Goal: Task Accomplishment & Management: Manage account settings

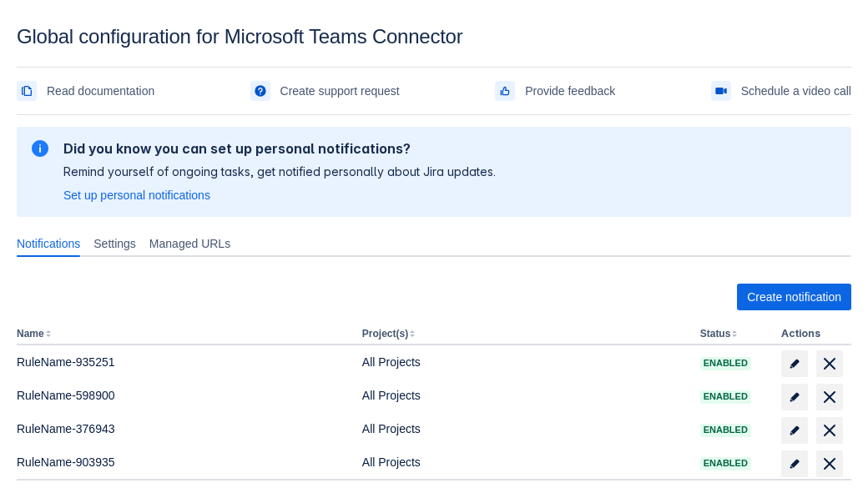
click at [794, 297] on span "Create notification" at bounding box center [794, 297] width 94 height 27
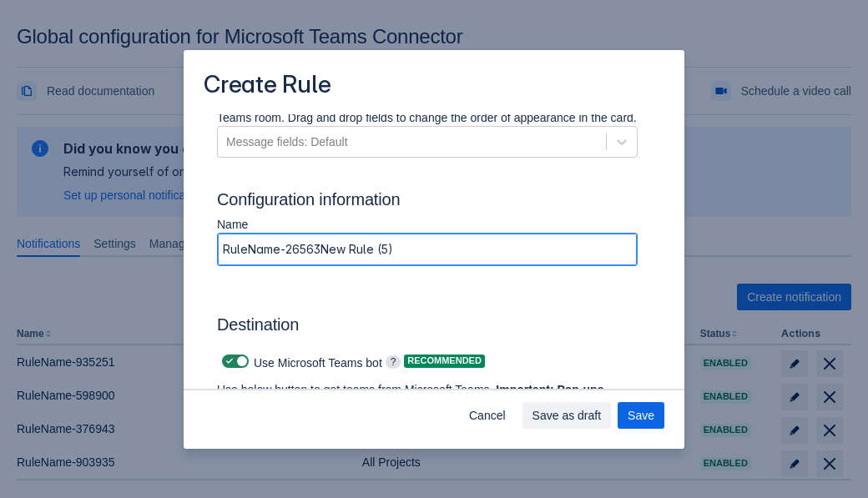
type input "RuleName-265637New Rule (5)"
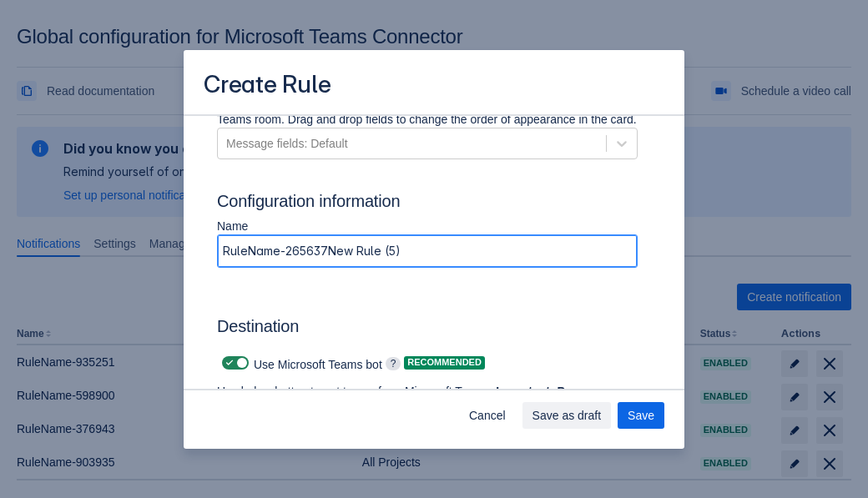
scroll to position [1199, 0]
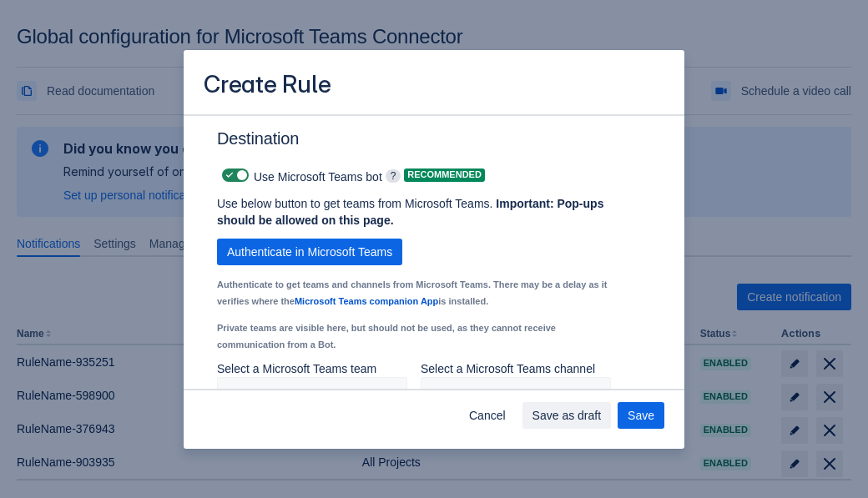
click at [310, 252] on span "Authenticate in Microsoft Teams" at bounding box center [309, 252] width 165 height 27
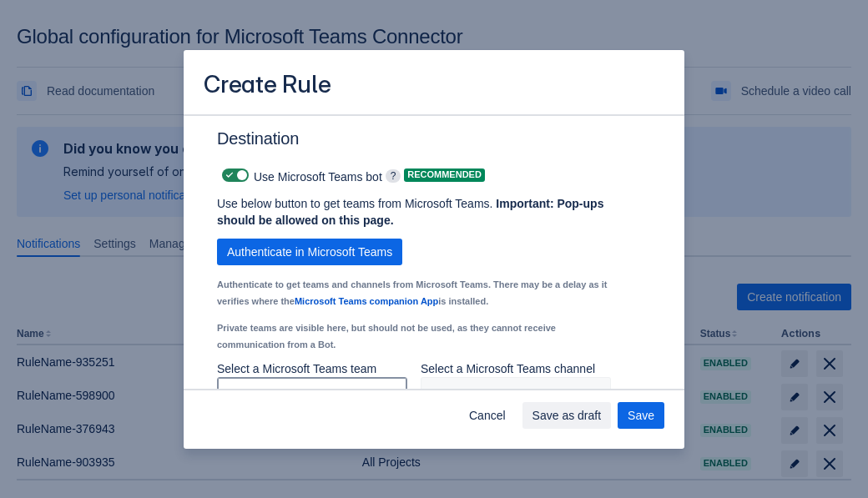
click at [311, 384] on div "Scrollable content" at bounding box center [298, 394] width 149 height 20
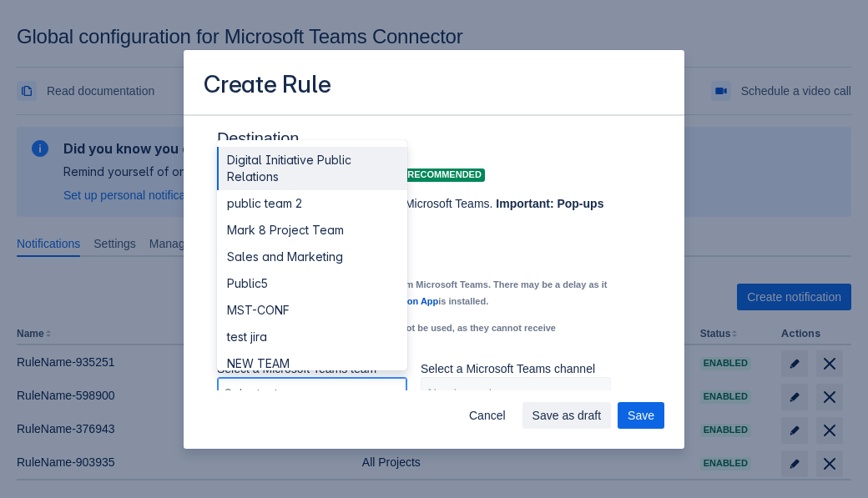
click at [311, 457] on div "Public4" at bounding box center [312, 470] width 190 height 27
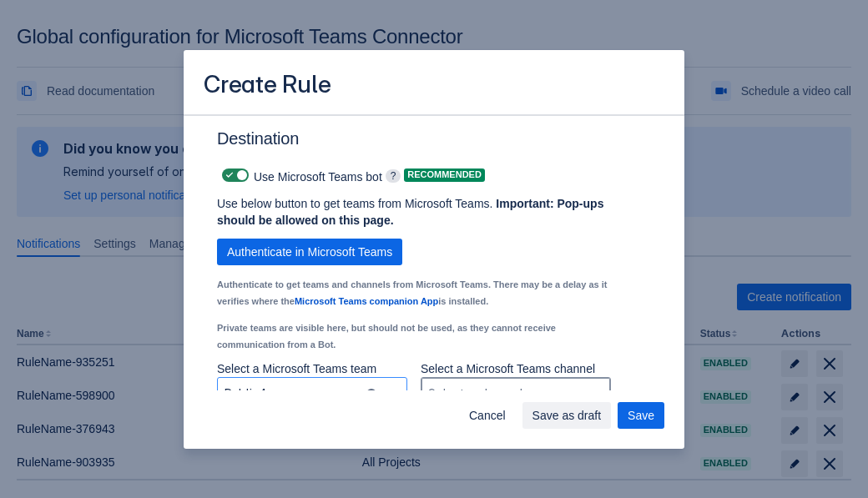
click at [515, 384] on div "Scrollable content" at bounding box center [502, 394] width 149 height 20
click at [641, 416] on span "Save" at bounding box center [641, 415] width 27 height 27
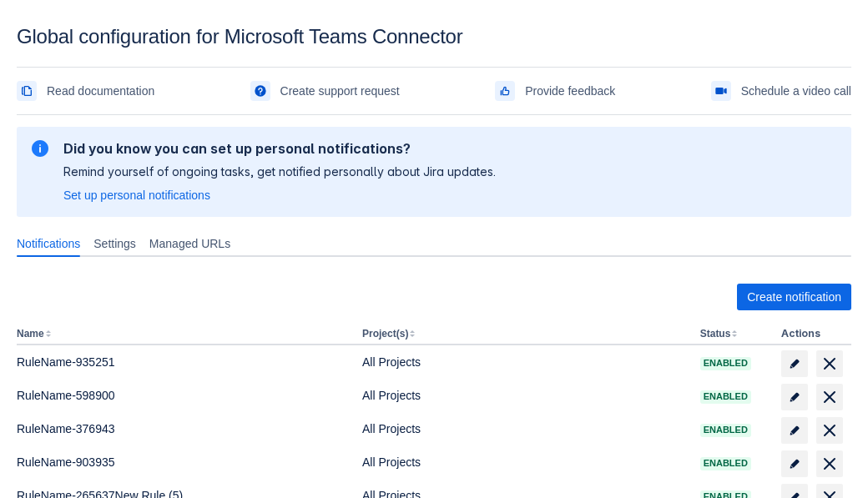
click at [829, 487] on span "delete" at bounding box center [829, 497] width 20 height 20
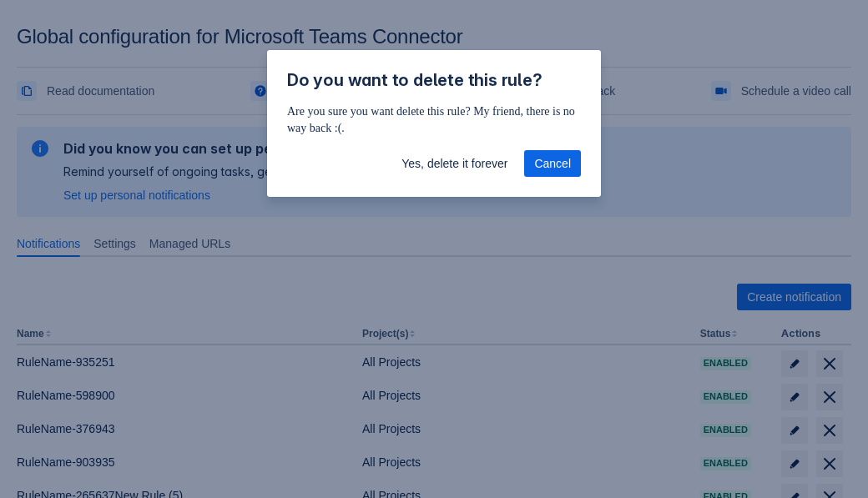
scroll to position [13, 0]
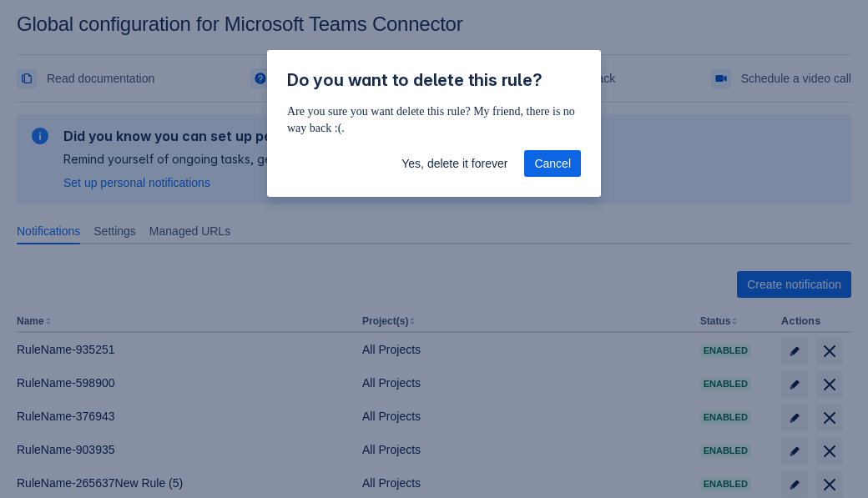
click at [454, 164] on span "Yes, delete it forever" at bounding box center [454, 163] width 106 height 27
